Goal: Find specific page/section: Find specific page/section

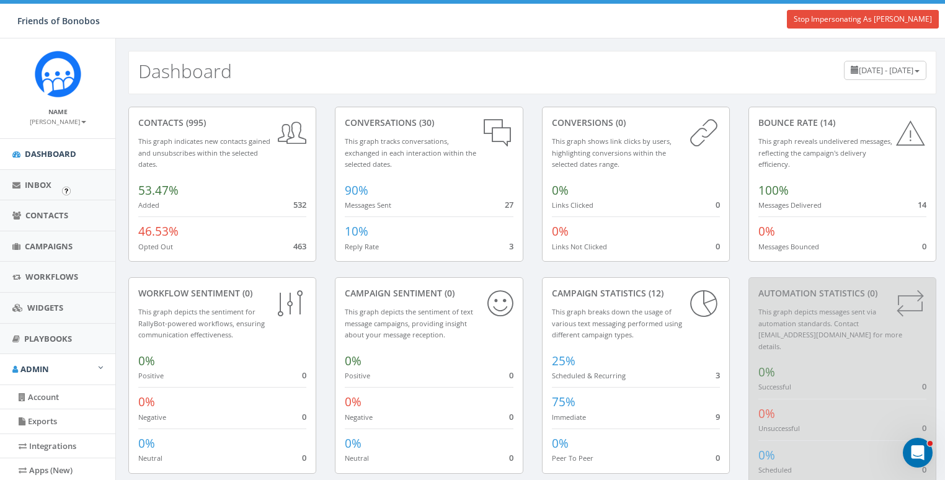
scroll to position [177, 0]
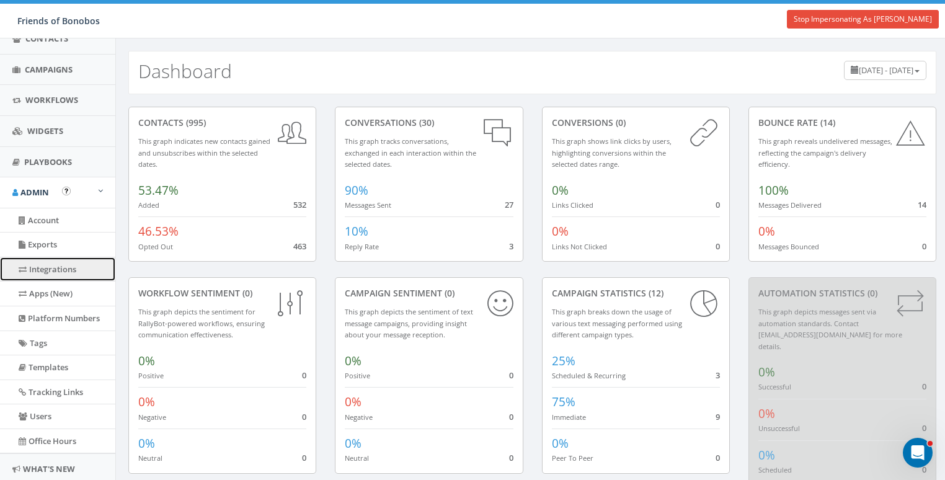
click at [50, 267] on link "Integrations" at bounding box center [57, 269] width 115 height 24
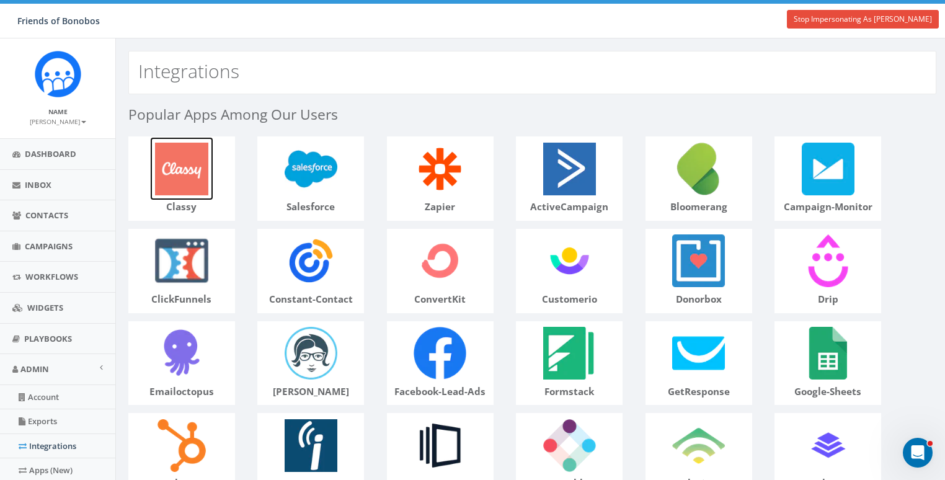
click at [171, 167] on img at bounding box center [181, 168] width 63 height 63
